Goal: Information Seeking & Learning: Learn about a topic

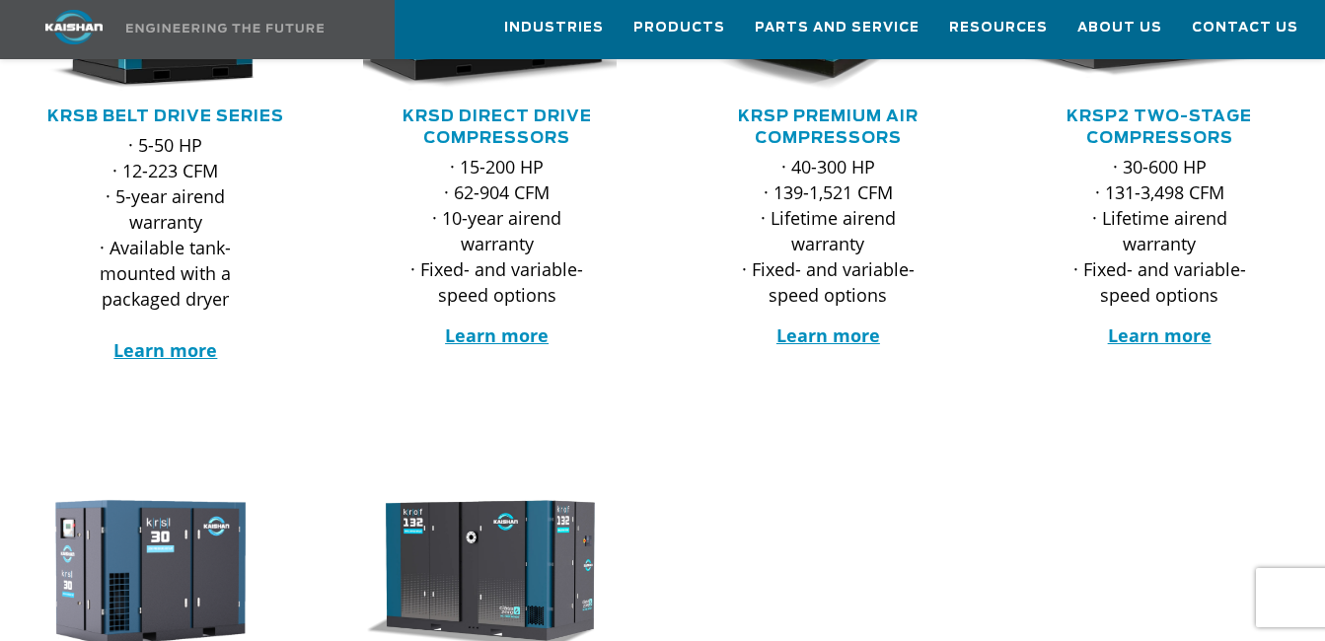
scroll to position [493, 0]
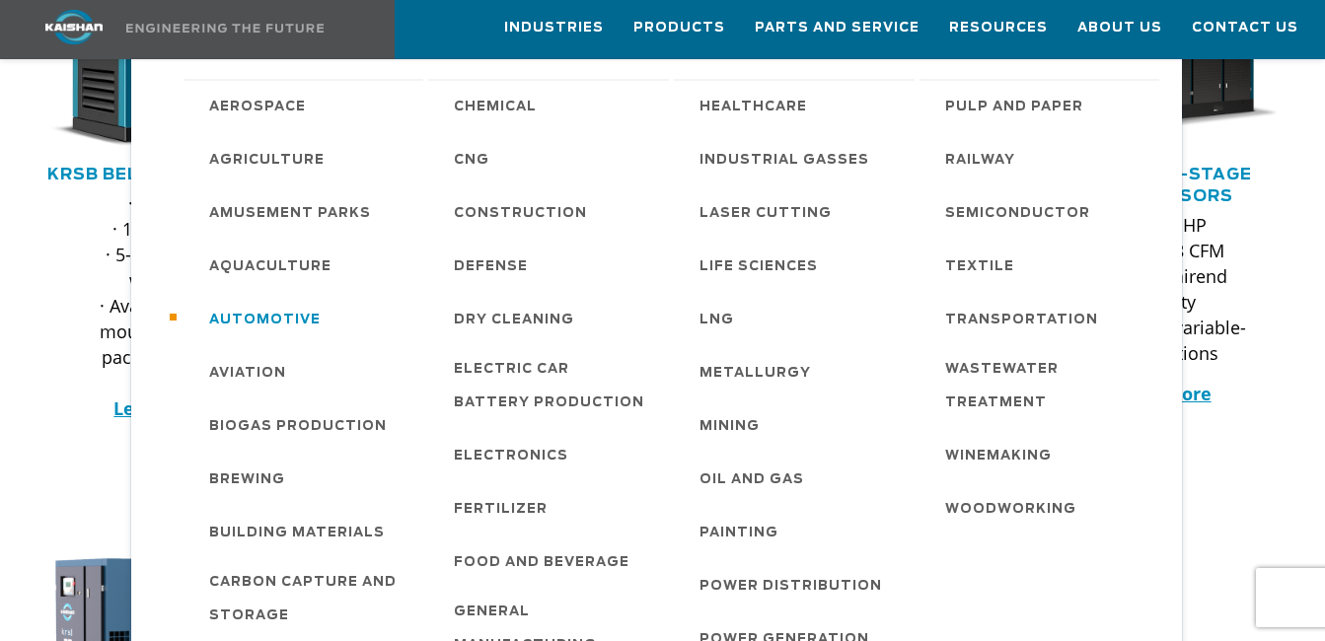
click at [269, 304] on span "Automotive" at bounding box center [264, 321] width 111 height 34
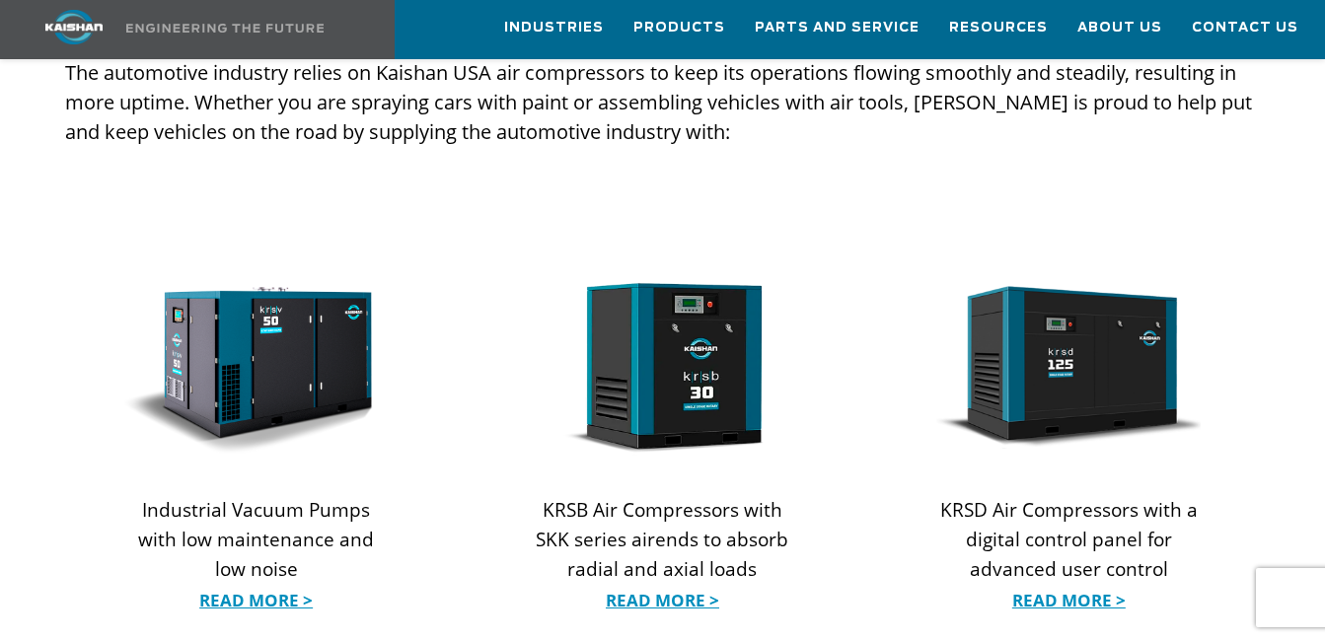
scroll to position [1973, 0]
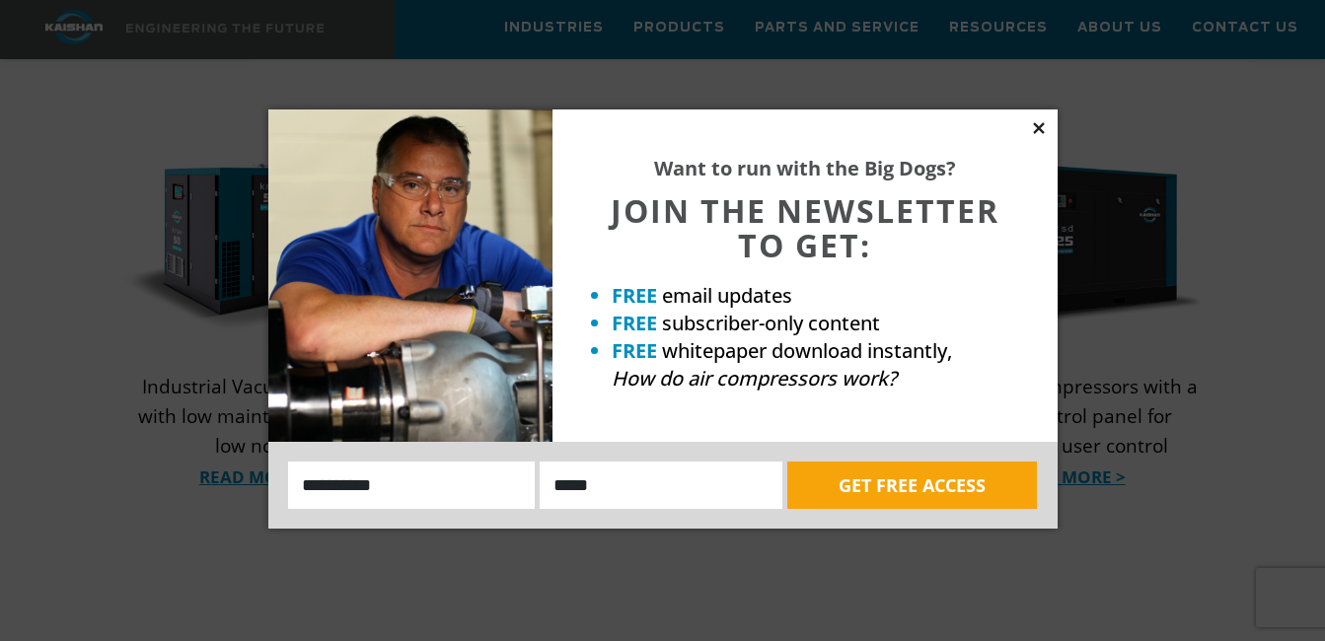
click at [1039, 132] on icon at bounding box center [1039, 128] width 18 height 18
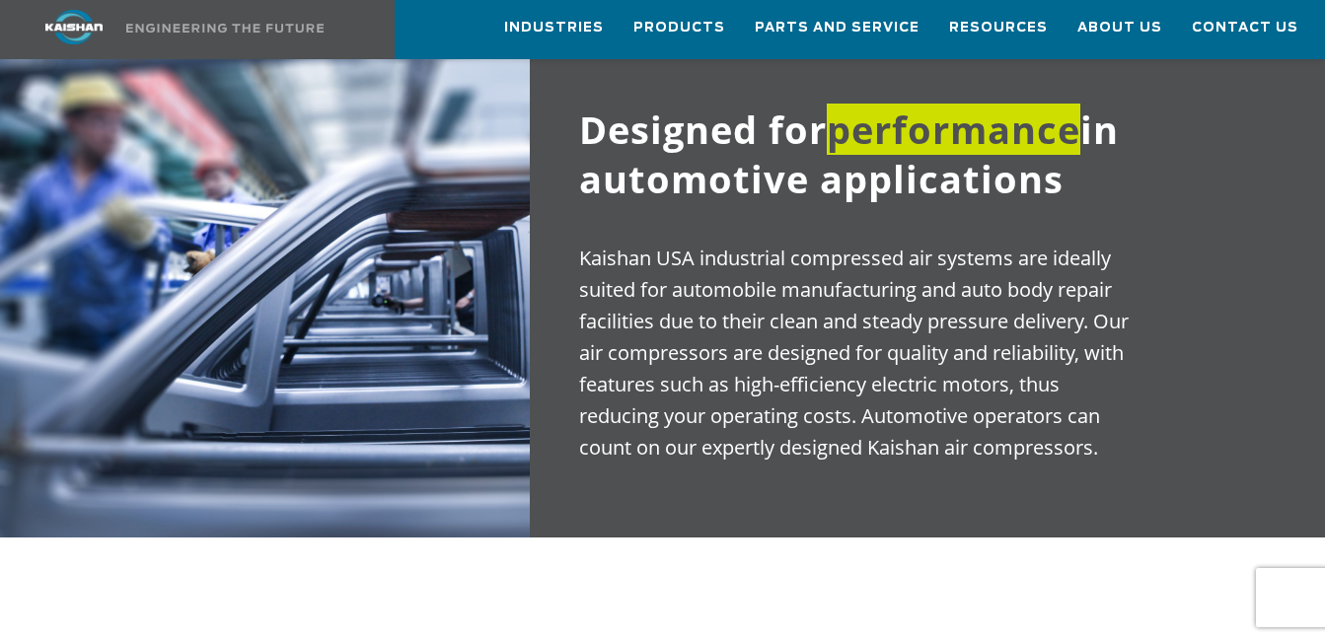
scroll to position [1085, 0]
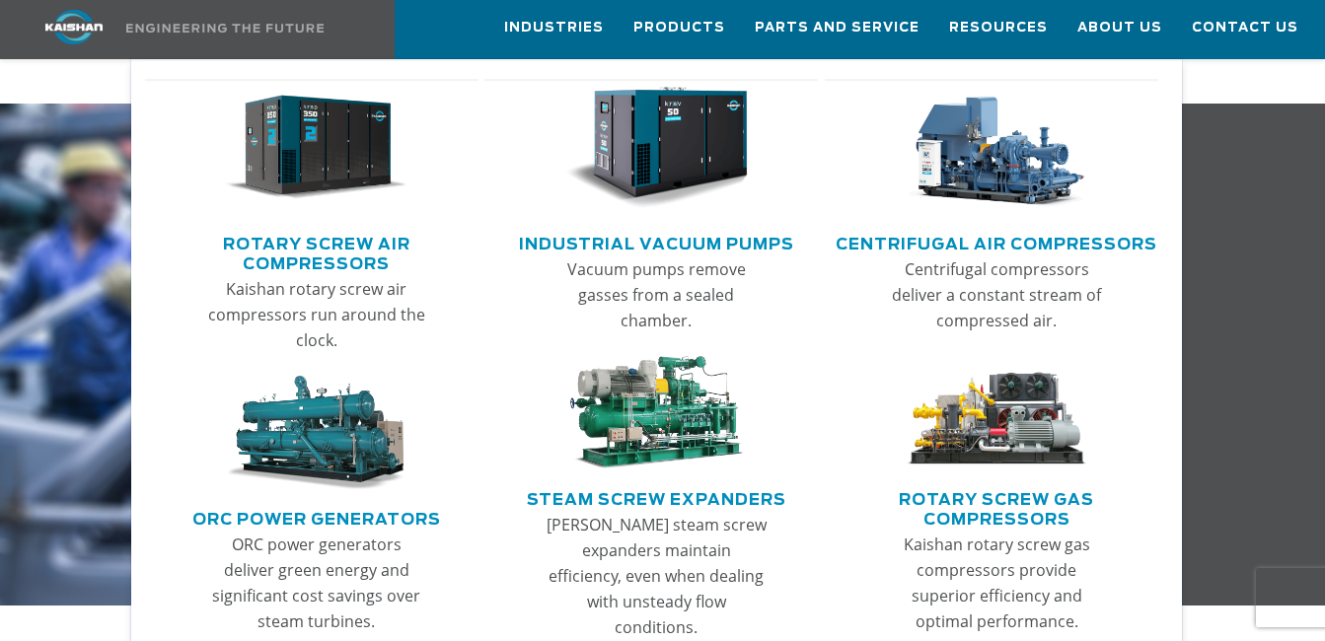
click at [327, 241] on link "Rotary Screw Air Compressors" at bounding box center [317, 251] width 324 height 49
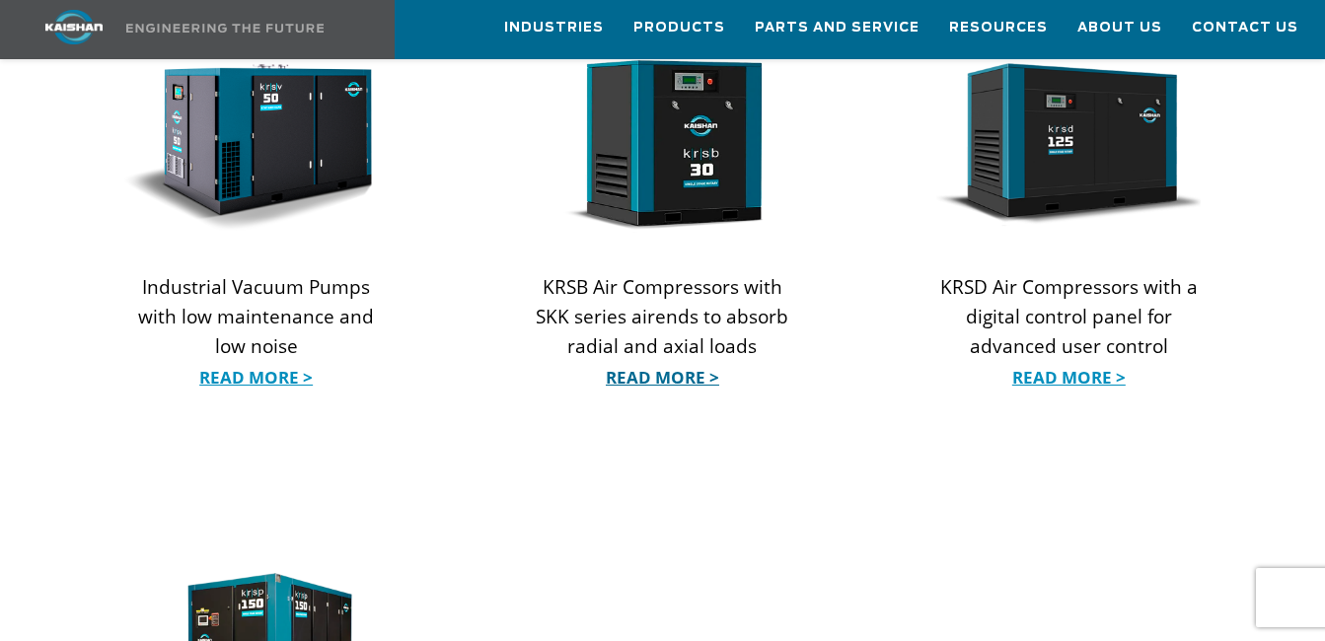
scroll to position [2072, 0]
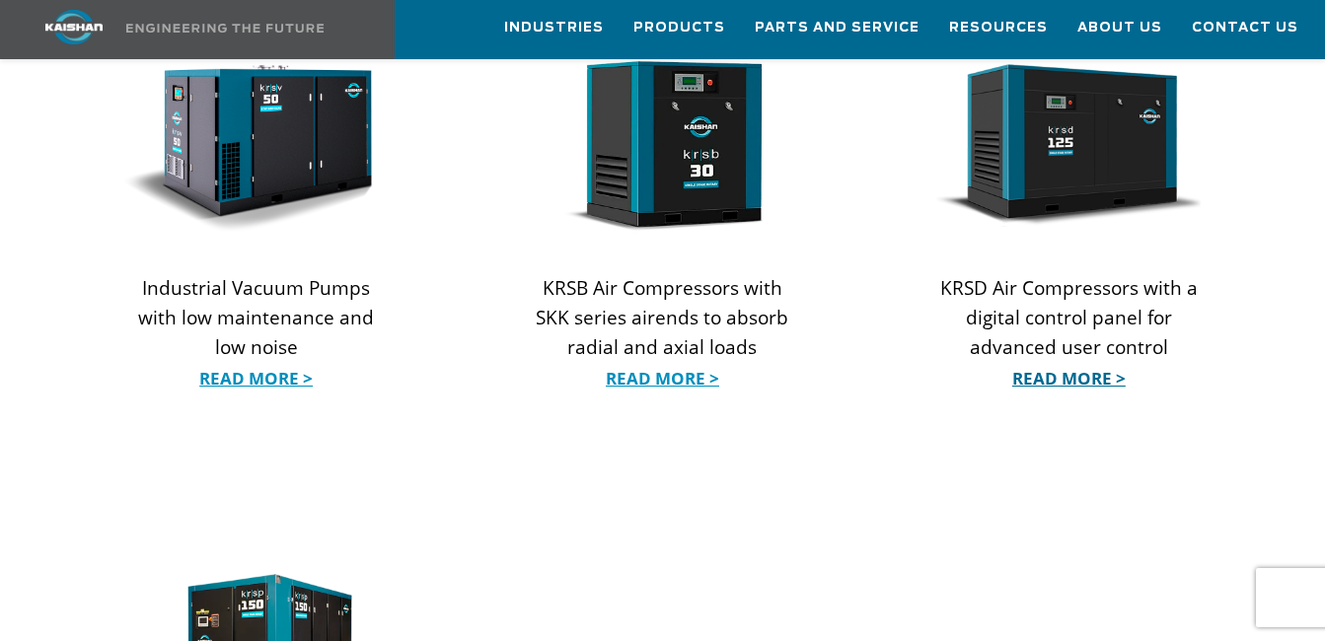
click at [1057, 364] on link "Read More >" at bounding box center [1068, 379] width 264 height 30
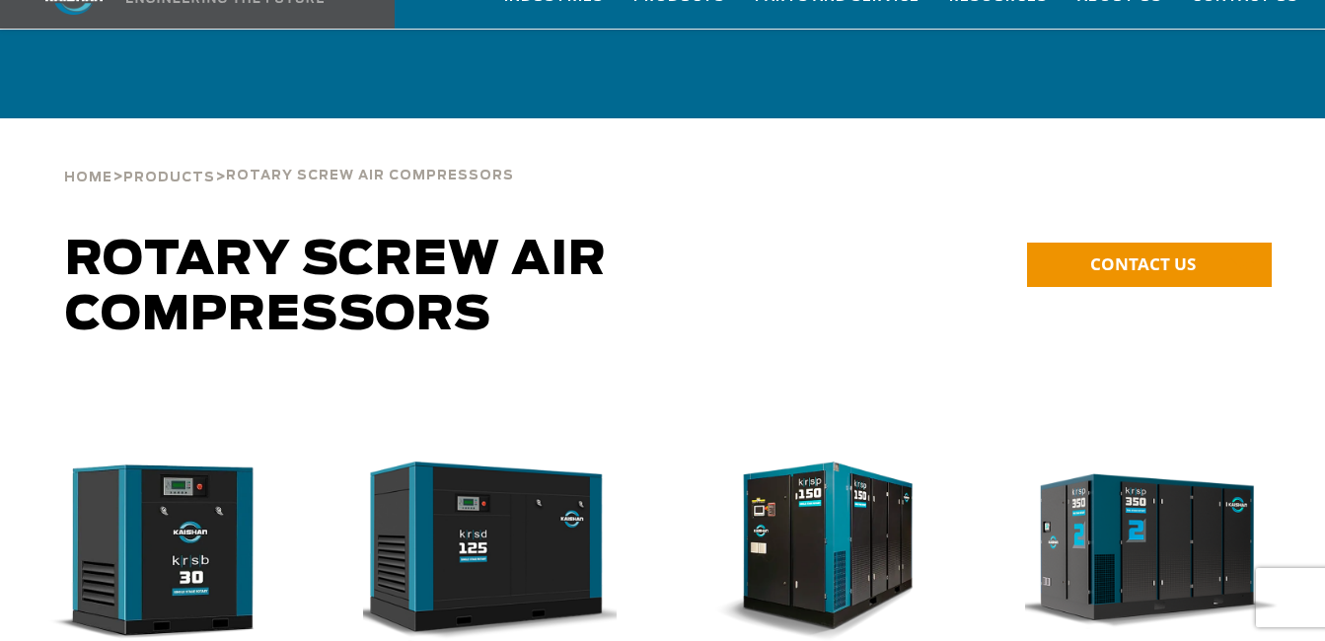
scroll to position [395, 0]
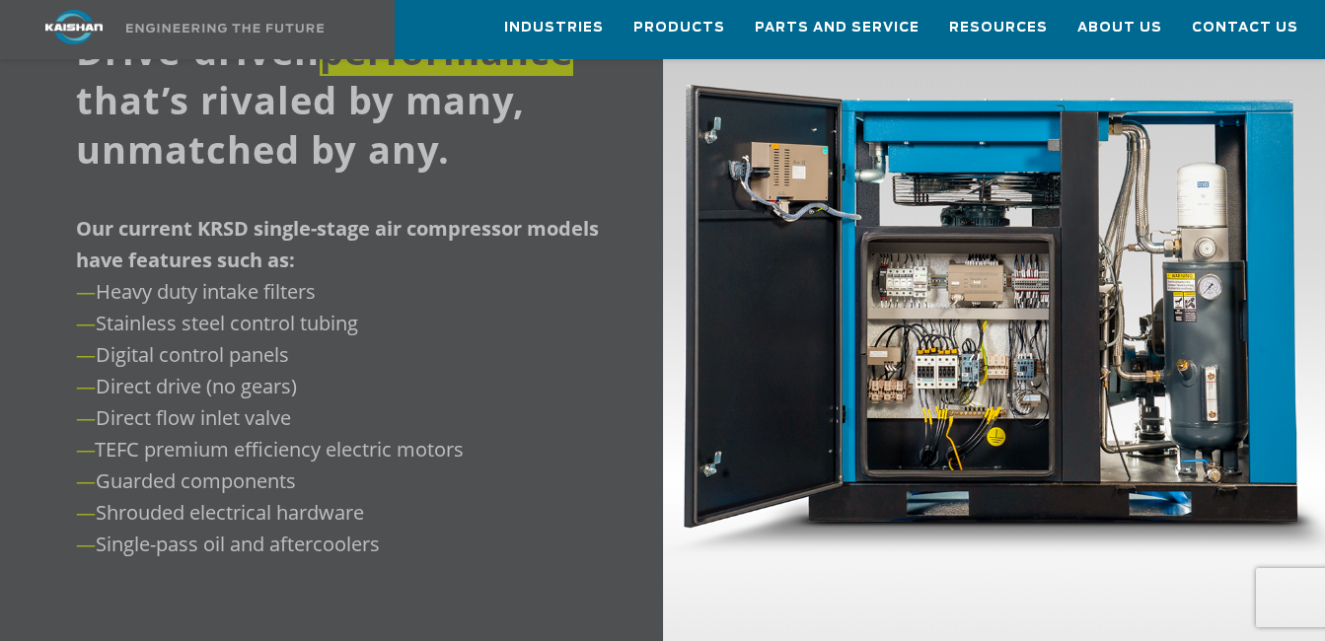
scroll to position [2269, 0]
